Goal: Find specific page/section

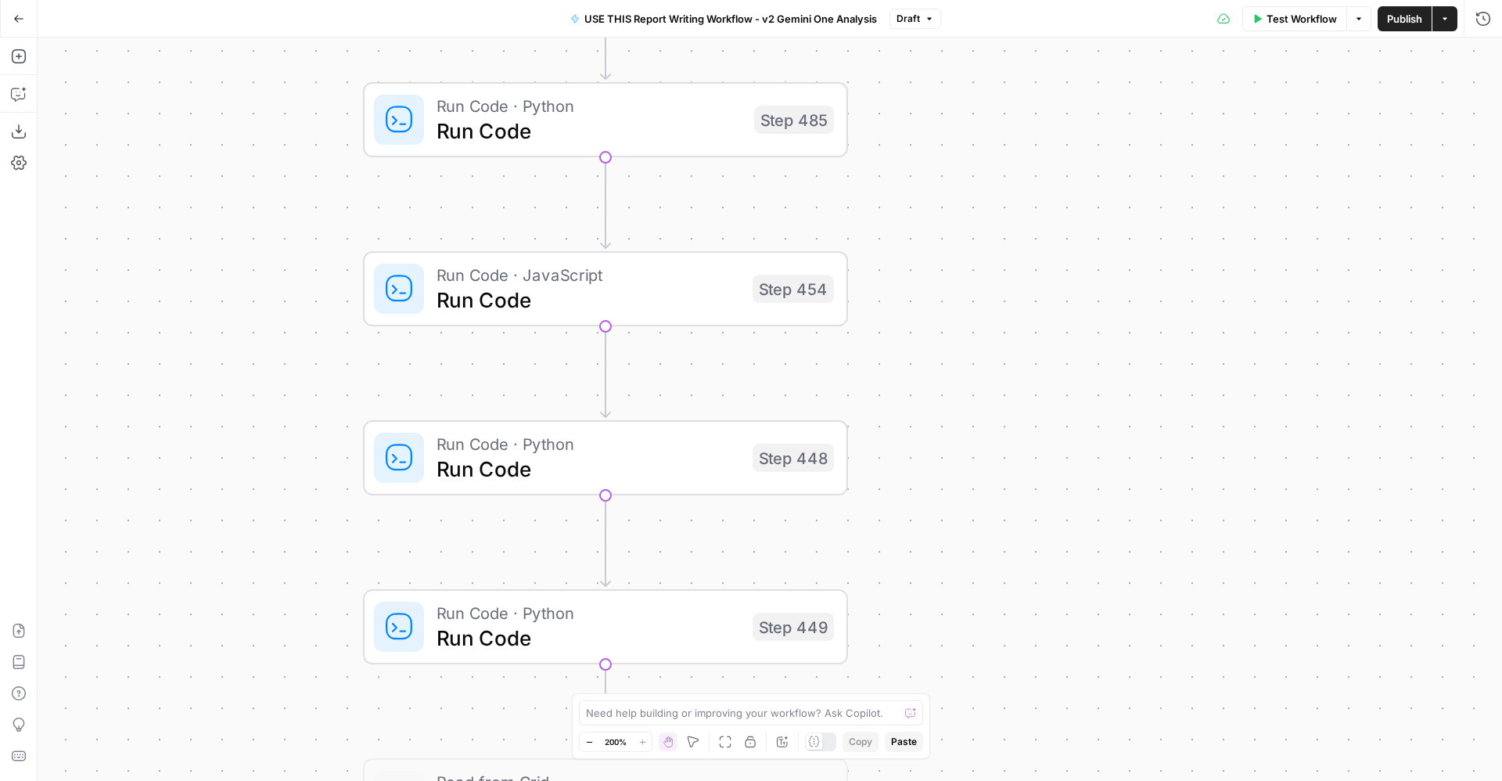
drag, startPoint x: 1188, startPoint y: 377, endPoint x: 925, endPoint y: 524, distance: 301.2
click at [925, 524] on div "true false Workflow Set Inputs Inputs LLM · Perplexity Sonar Deep Research Late…" at bounding box center [770, 409] width 1464 height 743
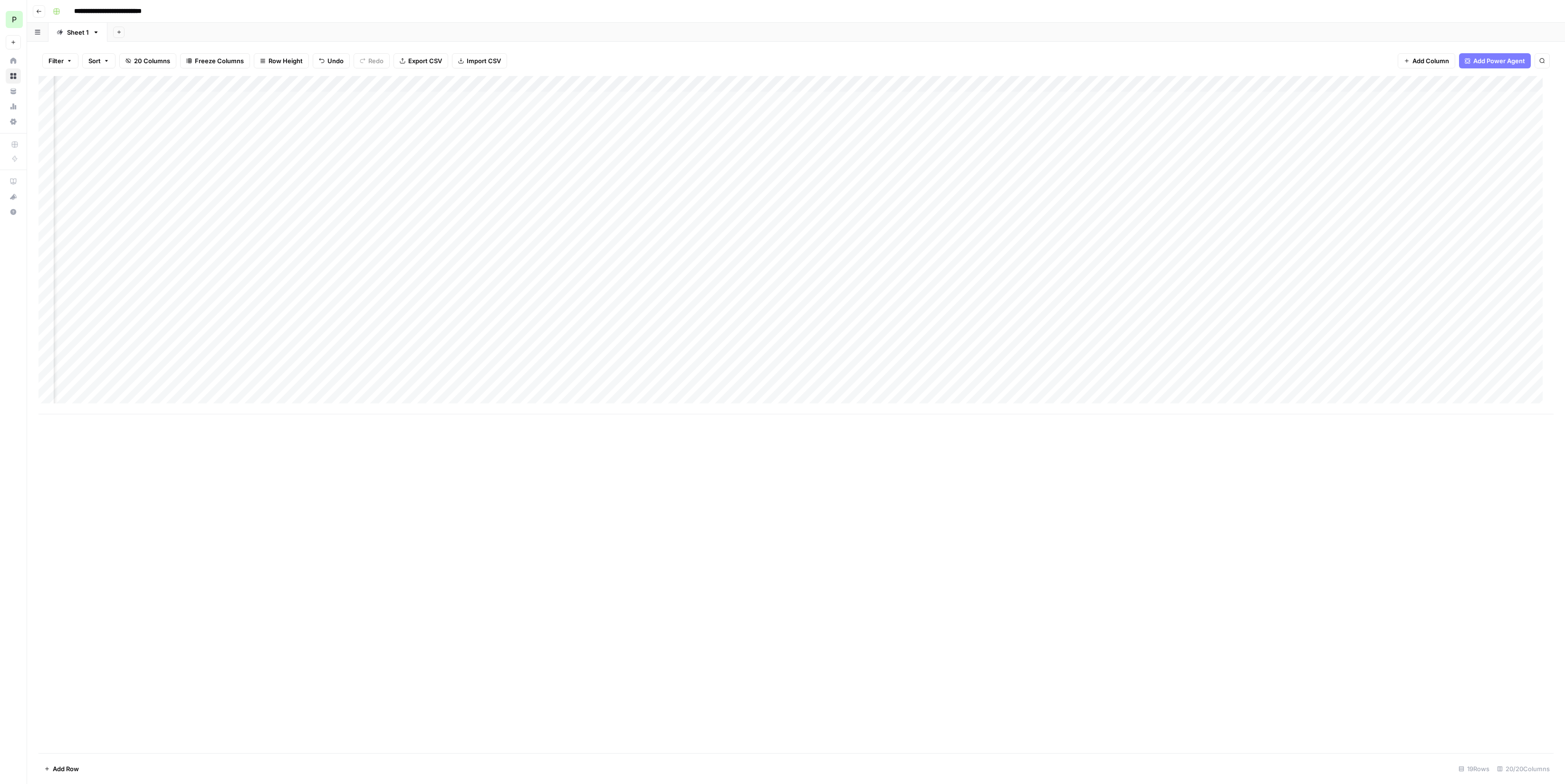
scroll to position [0, 190]
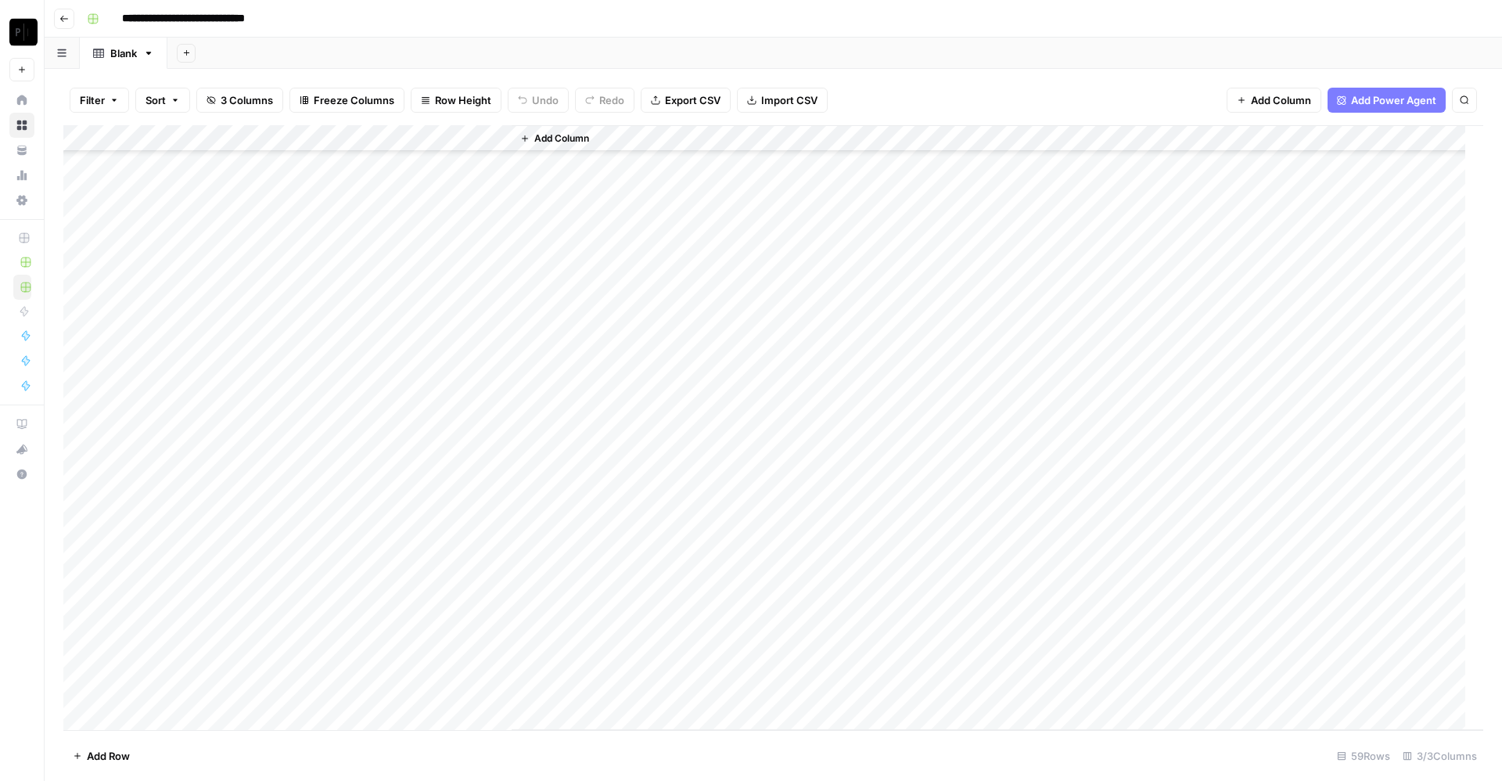
scroll to position [505, 0]
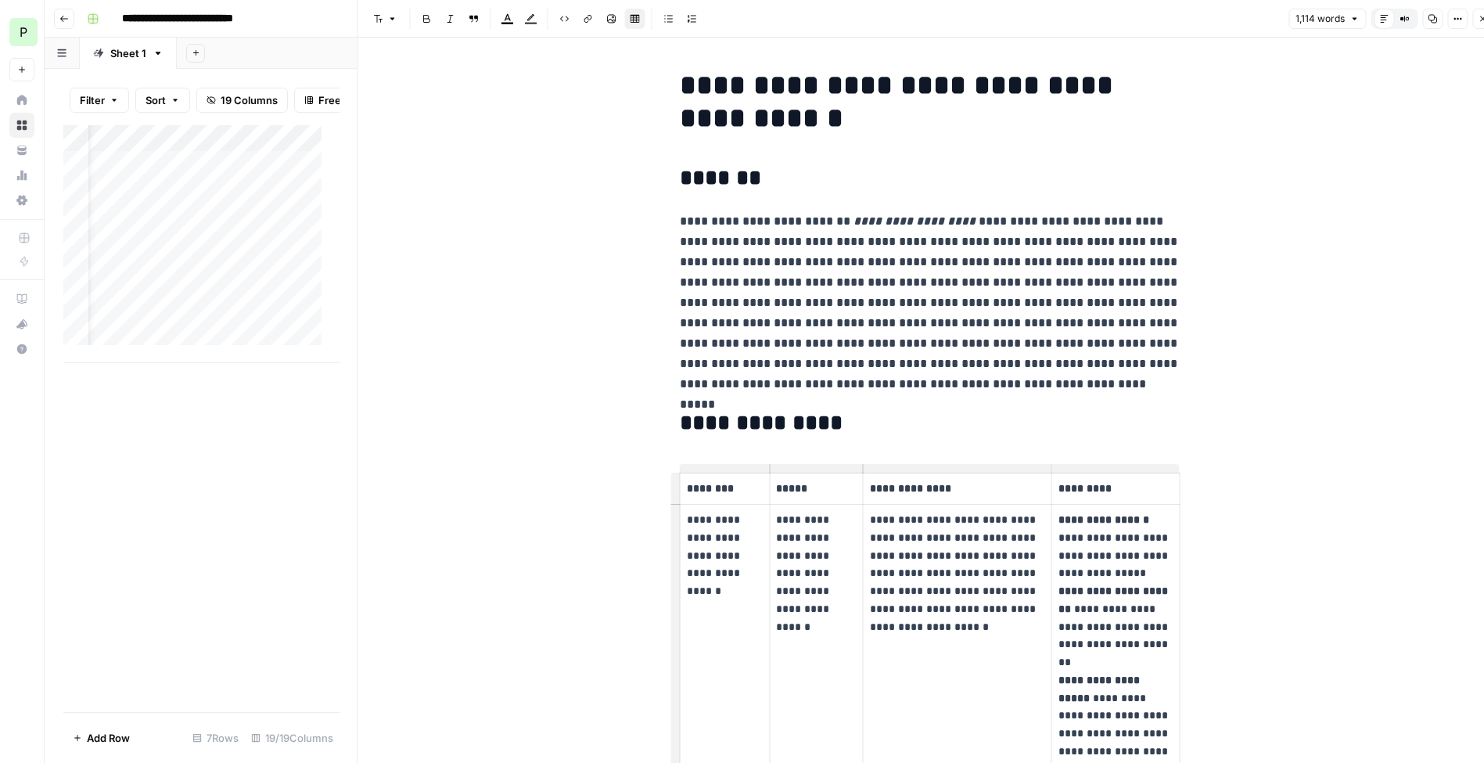
scroll to position [0, 46]
